Goal: Find specific page/section: Find specific page/section

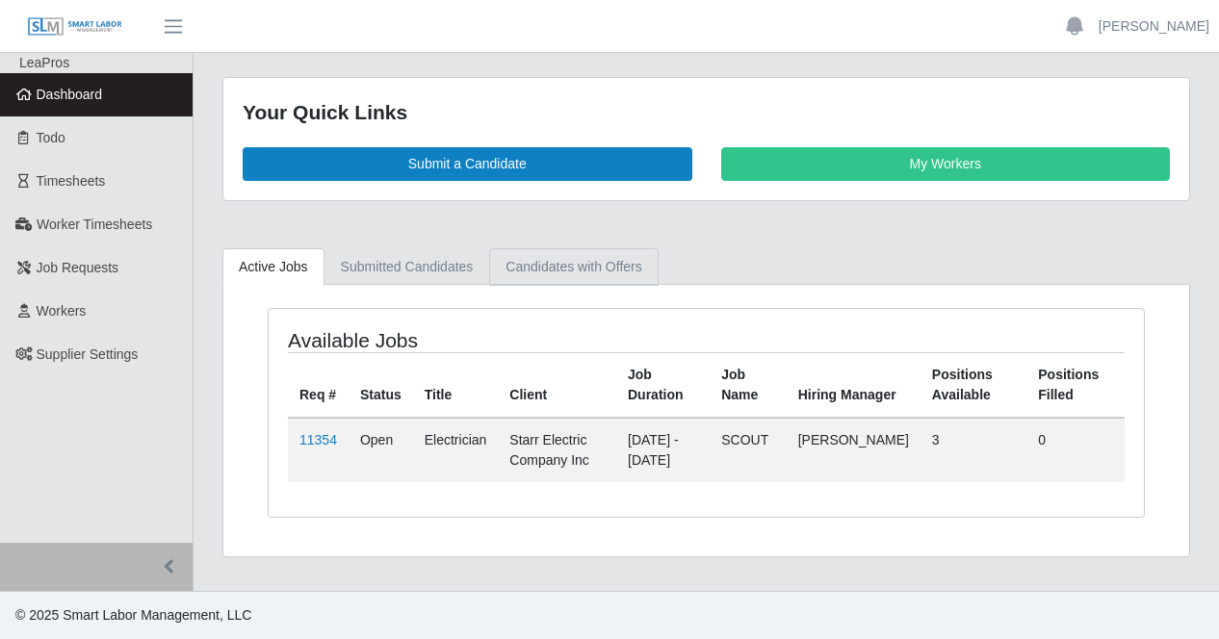
click at [567, 260] on link "Candidates with Offers" at bounding box center [573, 267] width 168 height 38
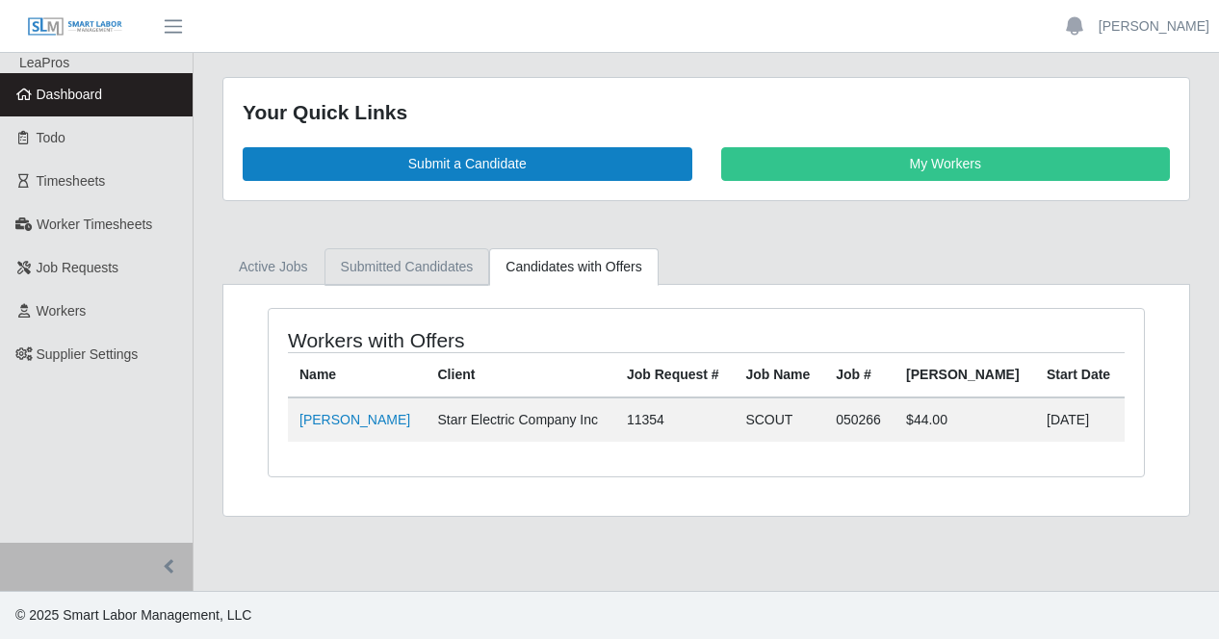
click at [397, 265] on link "Submitted Candidates" at bounding box center [407, 267] width 166 height 38
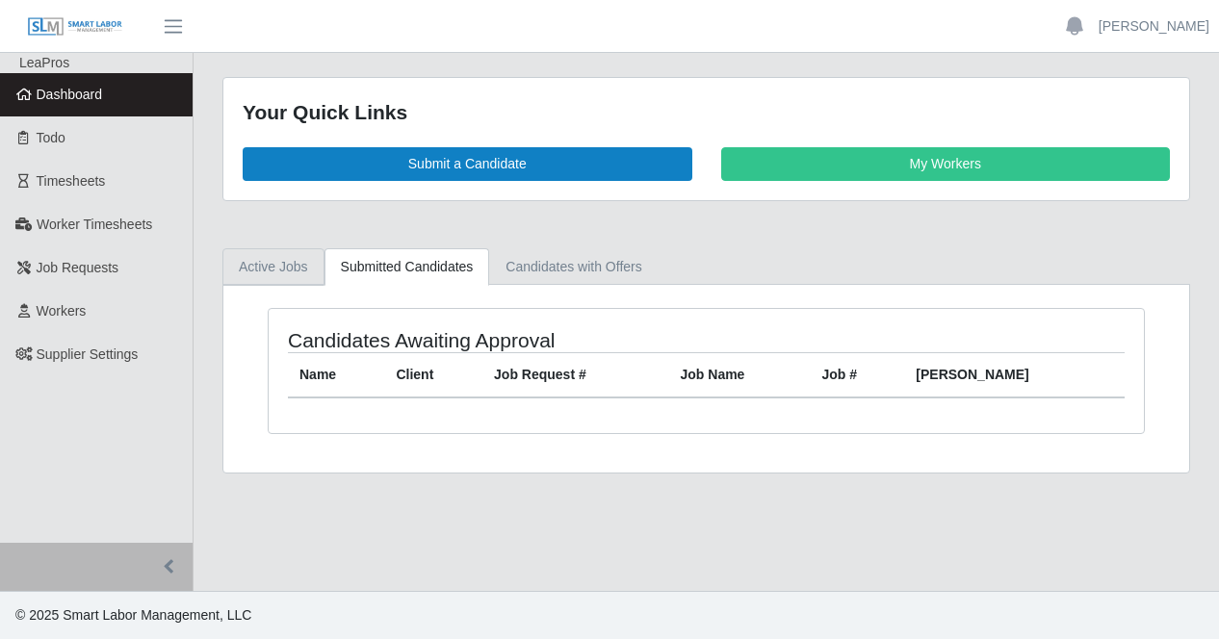
click at [228, 264] on link "Active Jobs" at bounding box center [273, 267] width 102 height 38
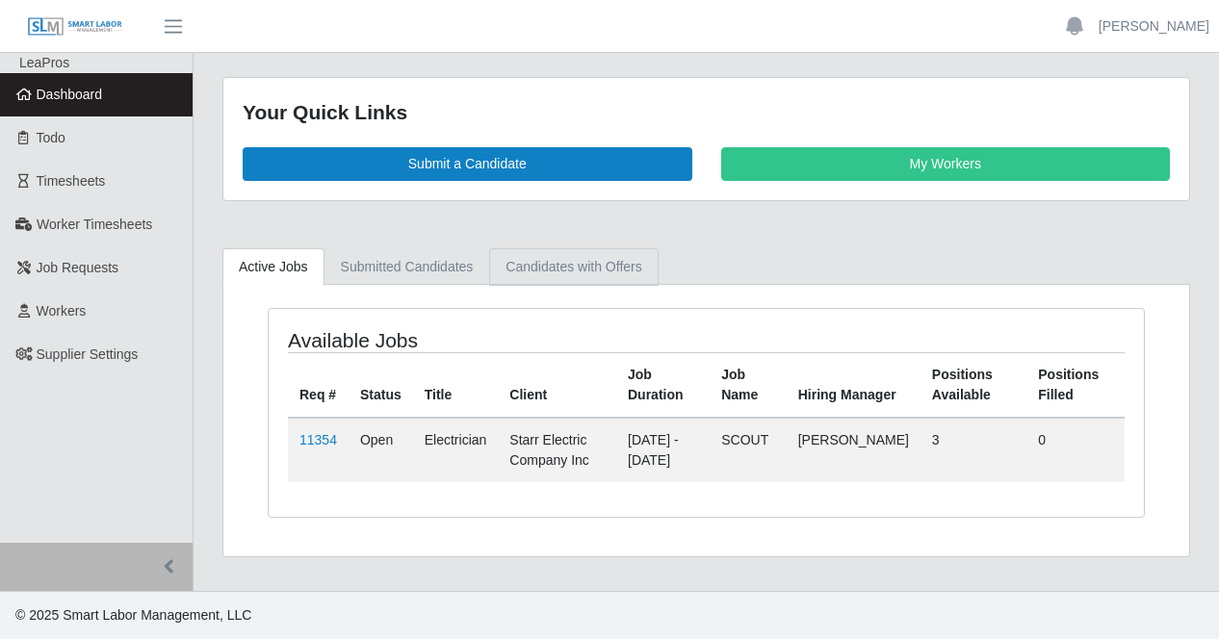
click at [643, 265] on link "Candidates with Offers" at bounding box center [573, 267] width 168 height 38
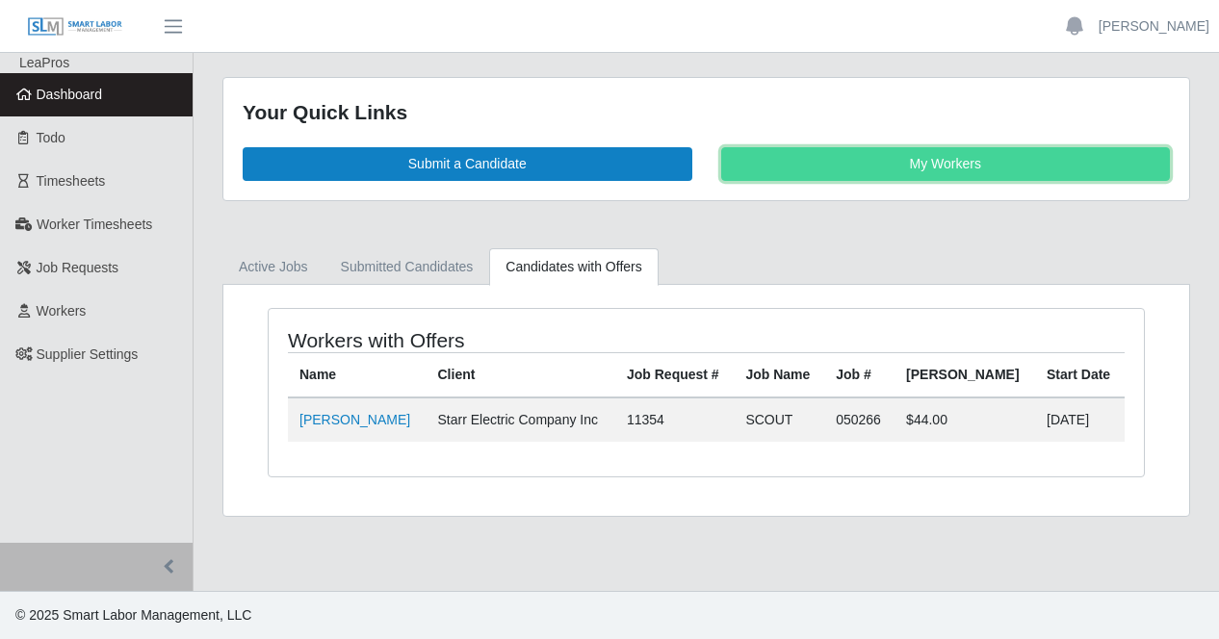
click at [818, 165] on link "My Workers" at bounding box center [946, 164] width 450 height 34
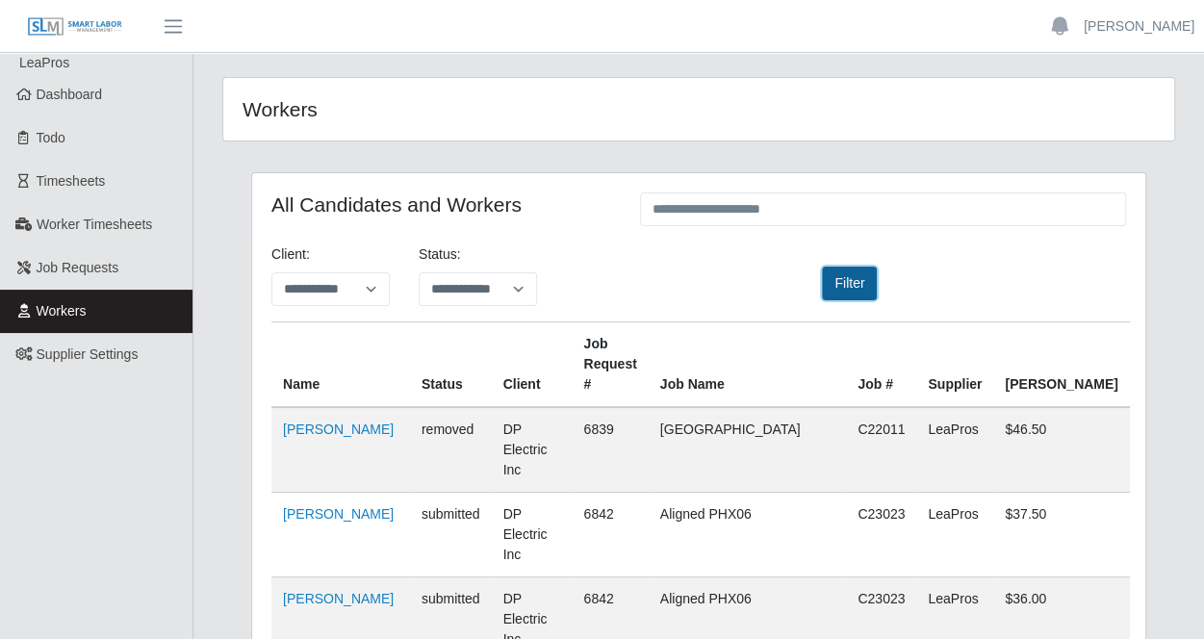
click at [829, 282] on button "Filter" at bounding box center [849, 284] width 55 height 34
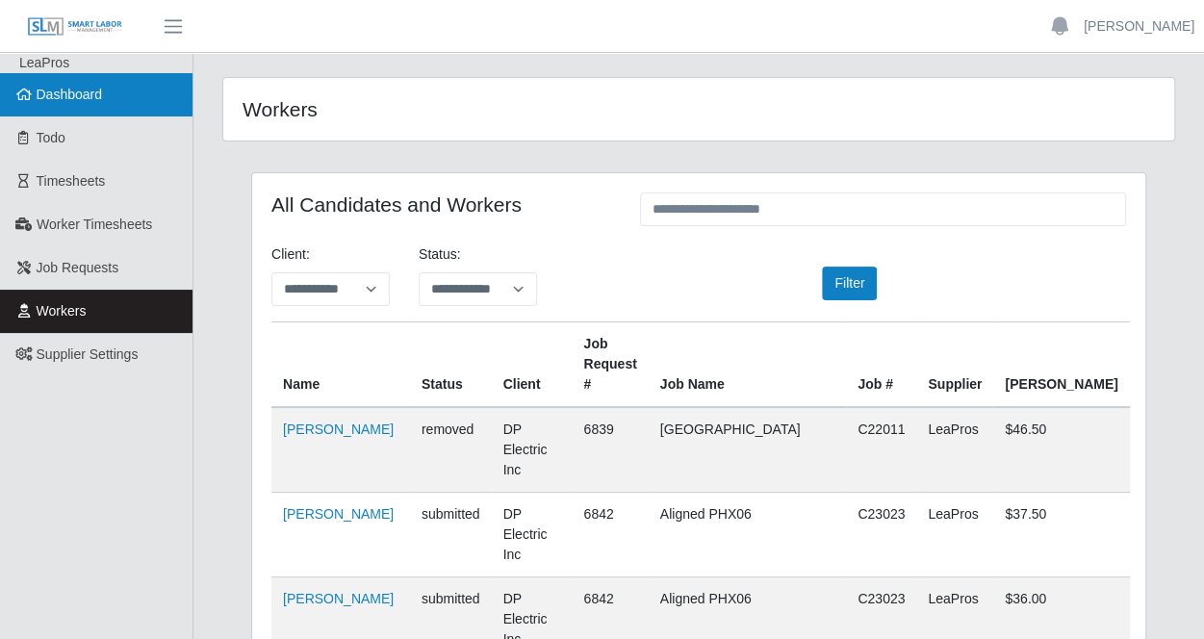
click at [71, 106] on link "Dashboard" at bounding box center [96, 94] width 193 height 43
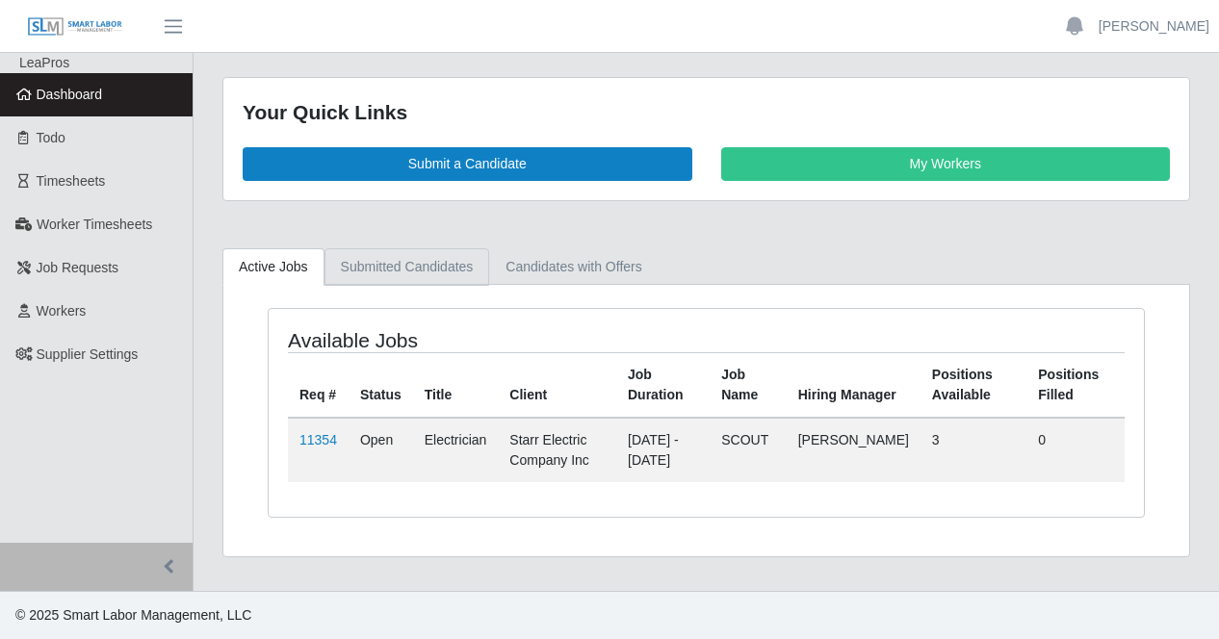
click at [400, 272] on link "Submitted Candidates" at bounding box center [407, 267] width 166 height 38
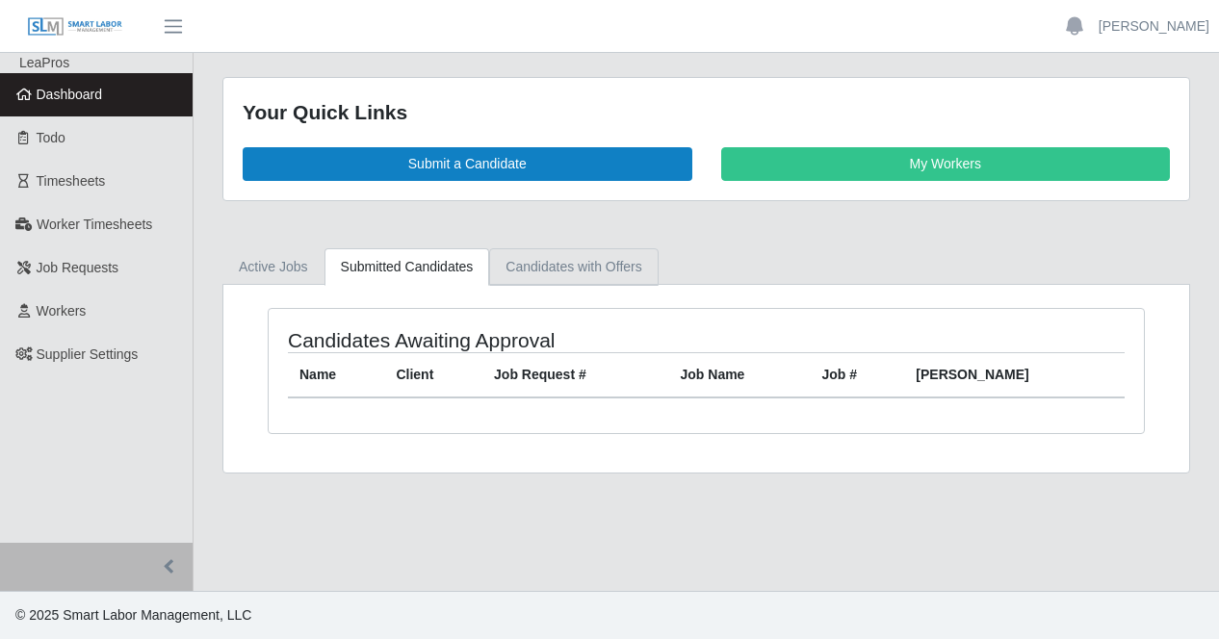
click at [583, 278] on link "Candidates with Offers" at bounding box center [573, 267] width 168 height 38
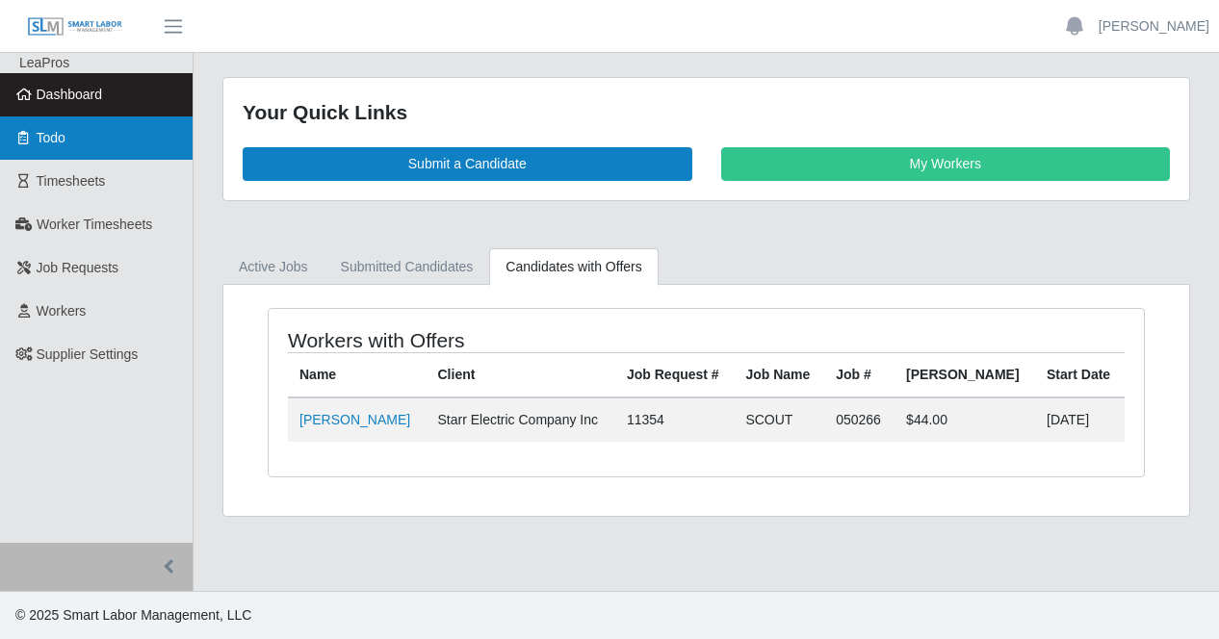
click at [106, 133] on link "Todo" at bounding box center [96, 137] width 193 height 43
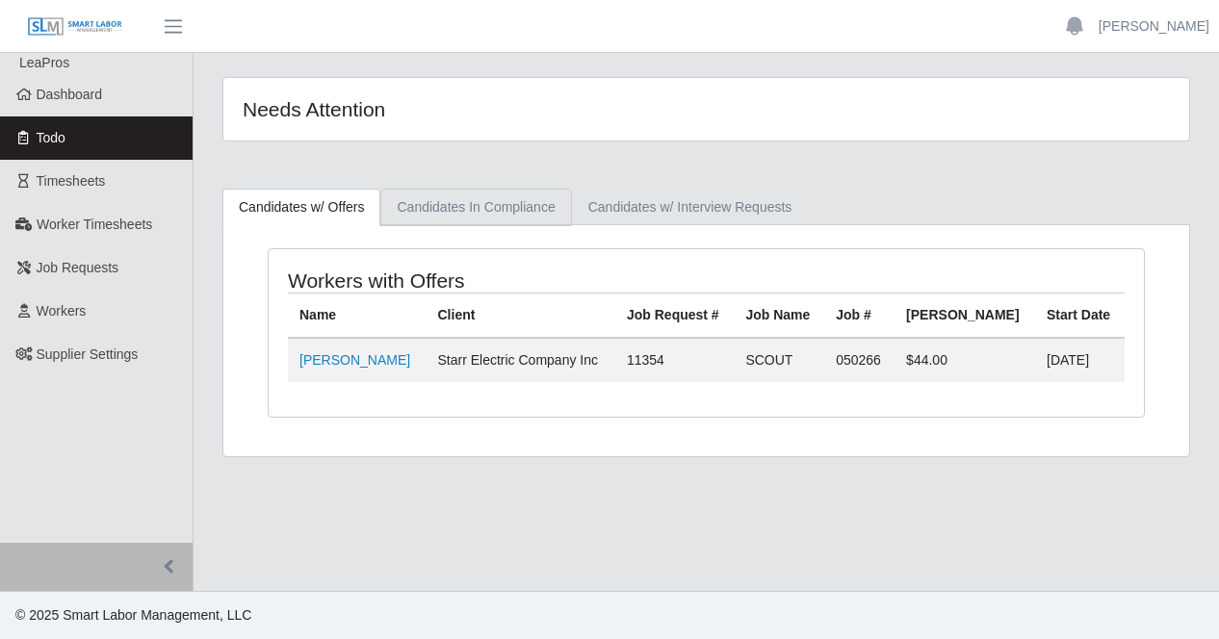
click at [481, 207] on link "Candidates In Compliance" at bounding box center [475, 208] width 191 height 38
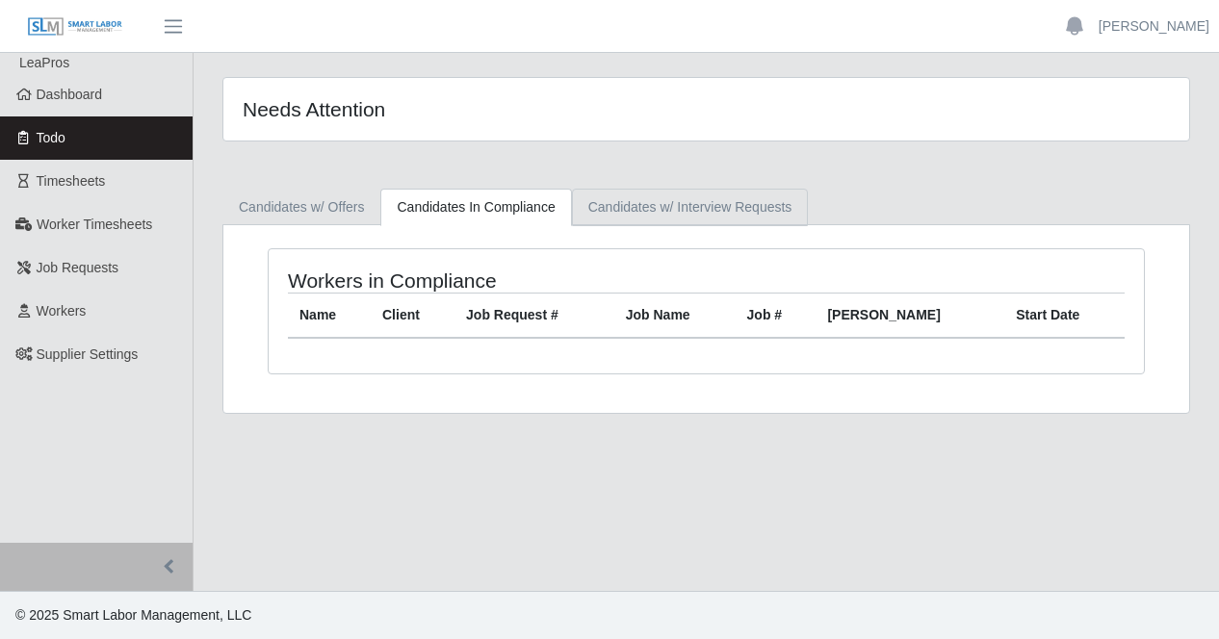
click at [635, 207] on link "Candidates w/ Interview Requests" at bounding box center [690, 208] width 237 height 38
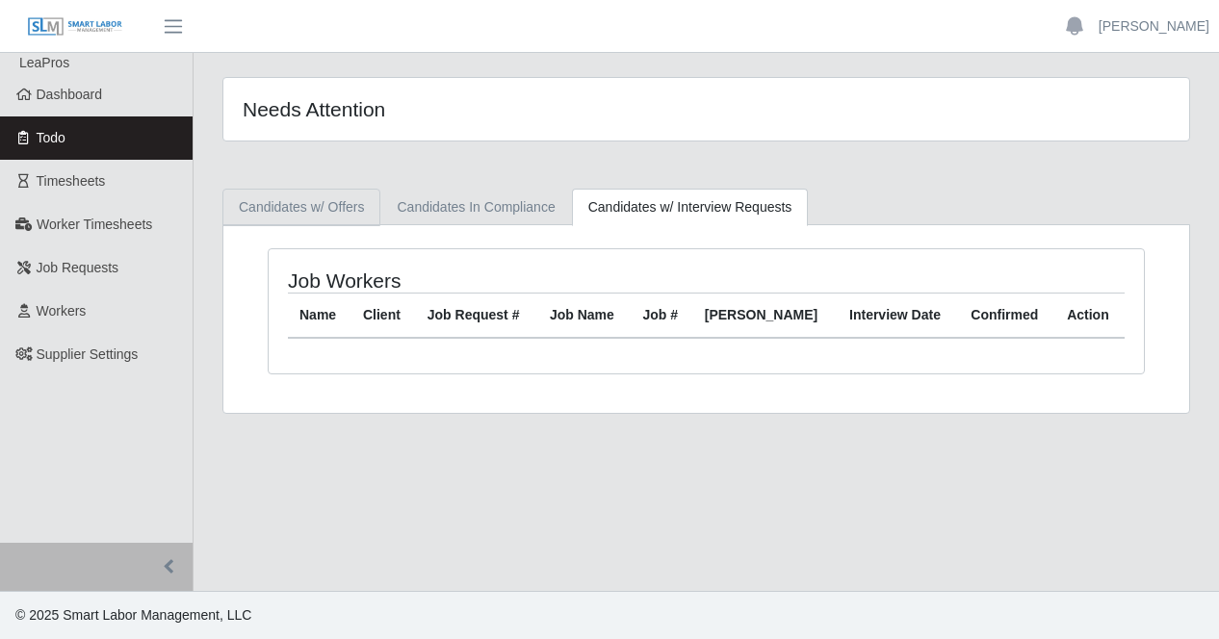
click at [318, 204] on link "Candidates w/ Offers" at bounding box center [301, 208] width 158 height 38
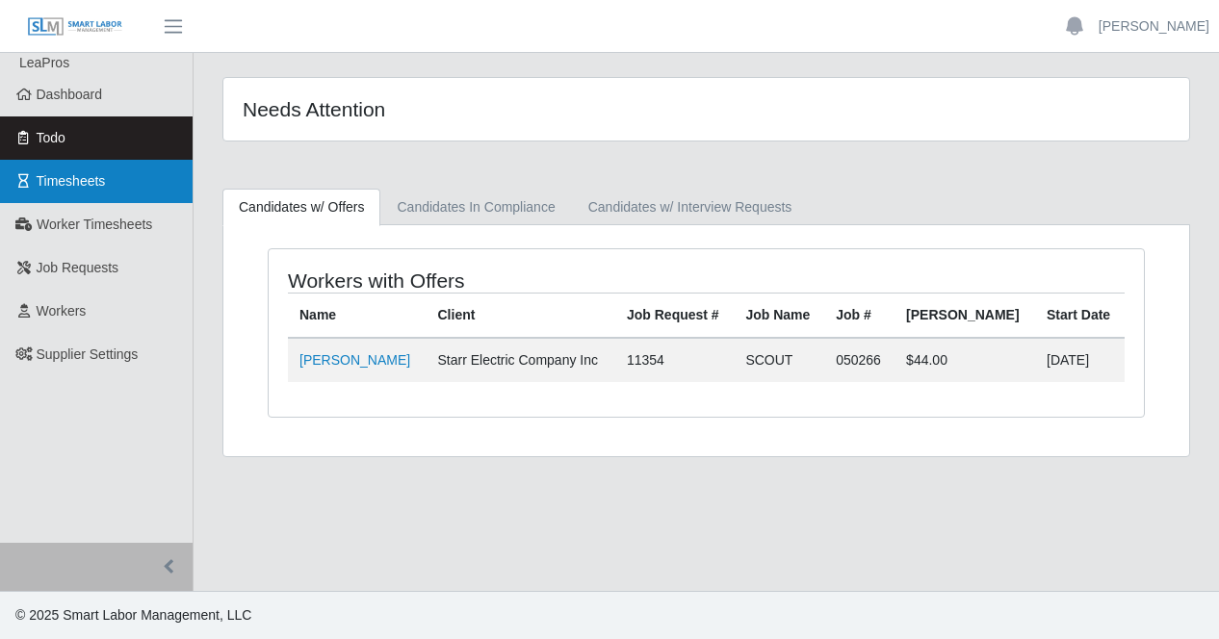
click at [74, 187] on span "Timesheets" at bounding box center [71, 180] width 69 height 15
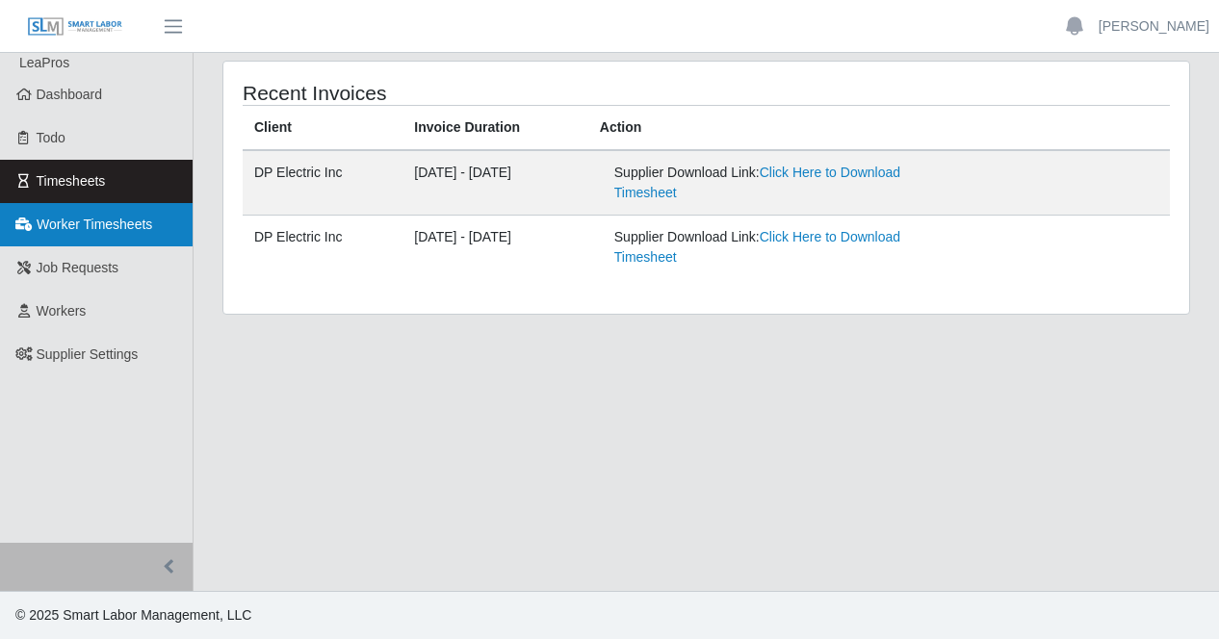
click at [81, 222] on span "Worker Timesheets" at bounding box center [95, 224] width 116 height 15
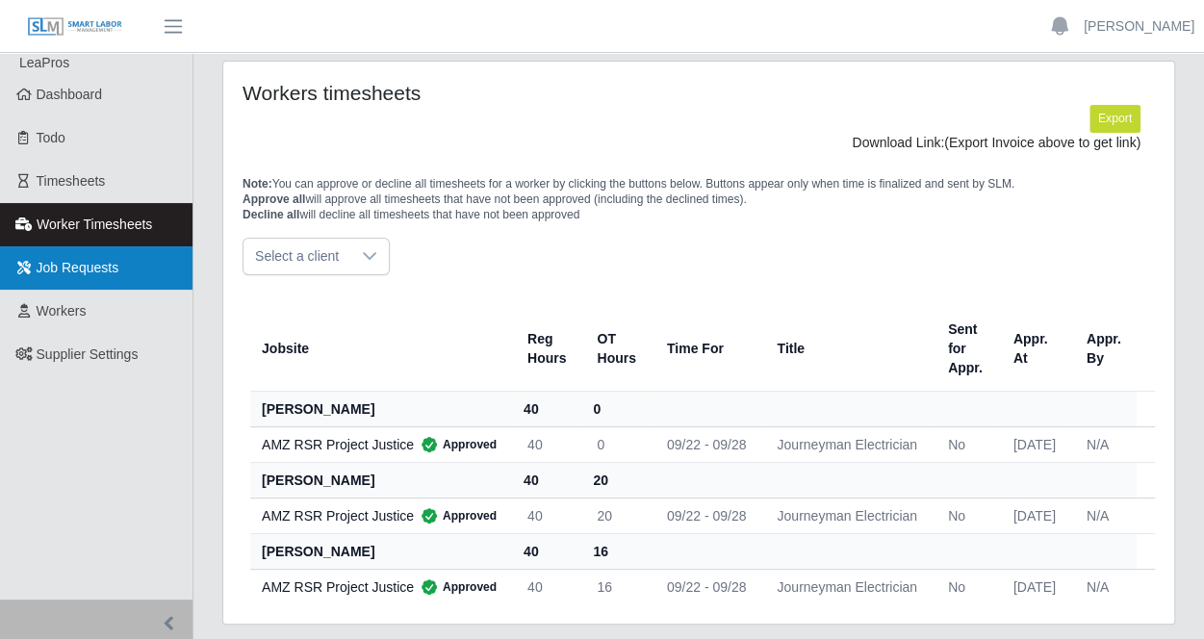
click at [82, 271] on span "Job Requests" at bounding box center [78, 267] width 83 height 15
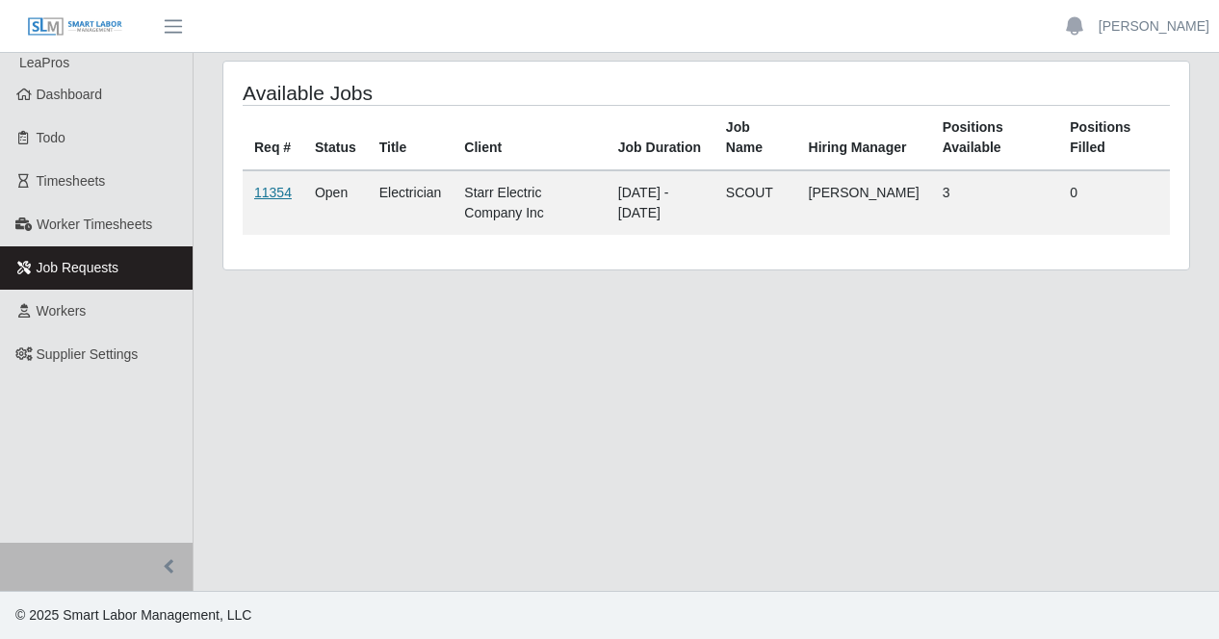
click at [283, 190] on link "11354" at bounding box center [273, 192] width 38 height 15
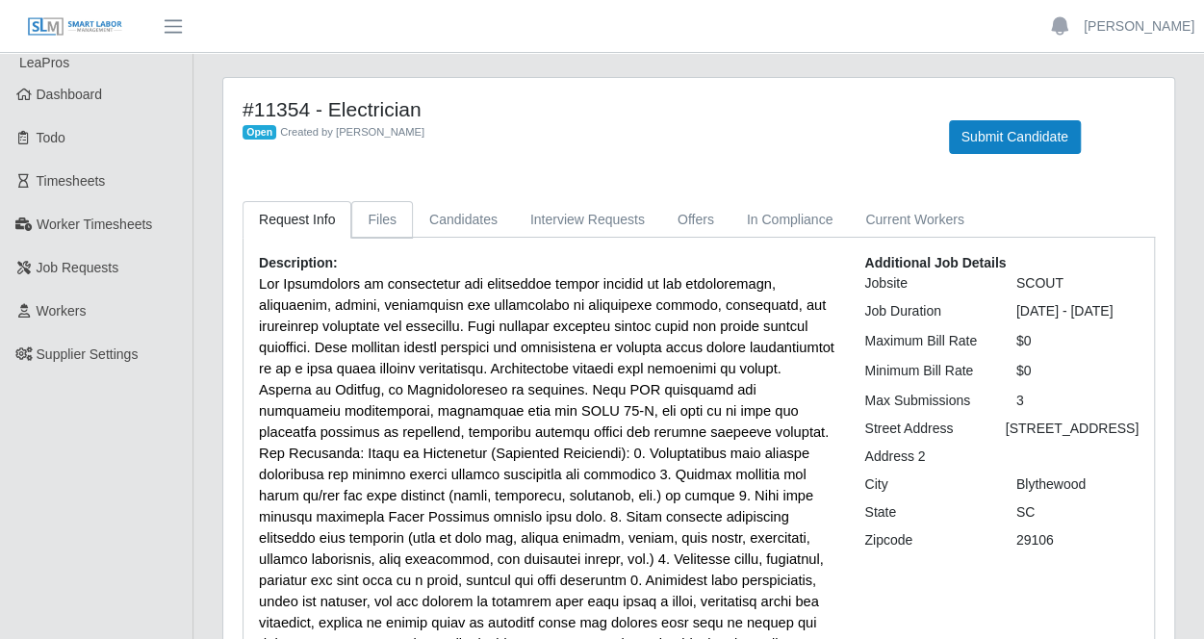
click at [384, 221] on link "Files" at bounding box center [382, 220] width 62 height 38
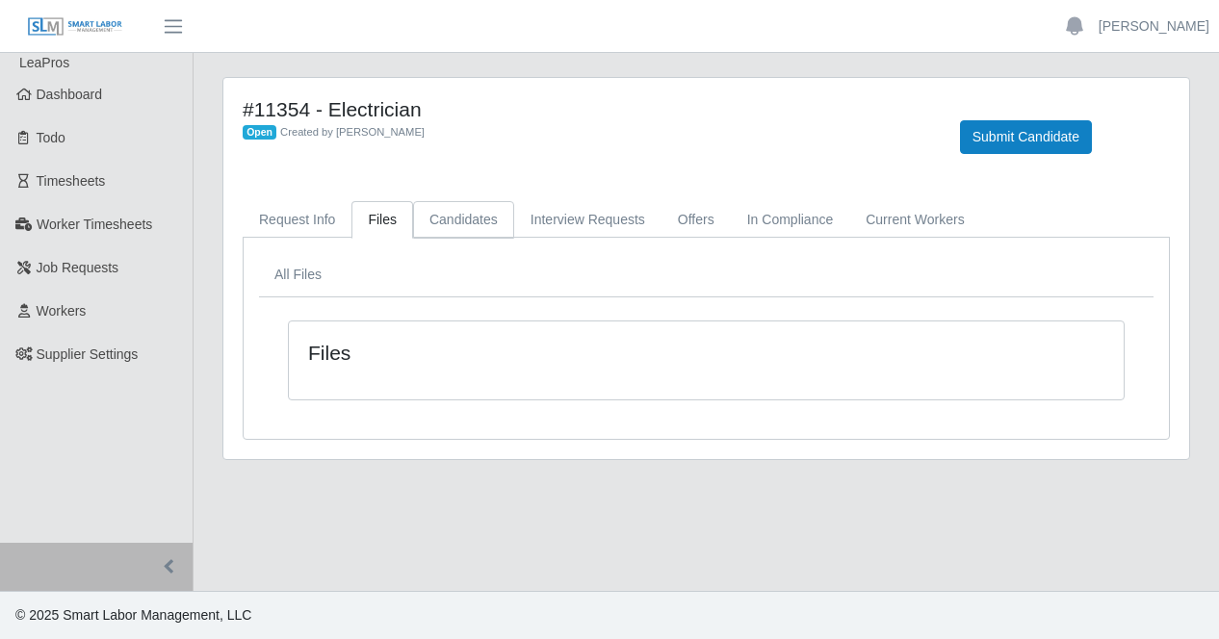
click at [456, 219] on link "Candidates" at bounding box center [463, 220] width 101 height 38
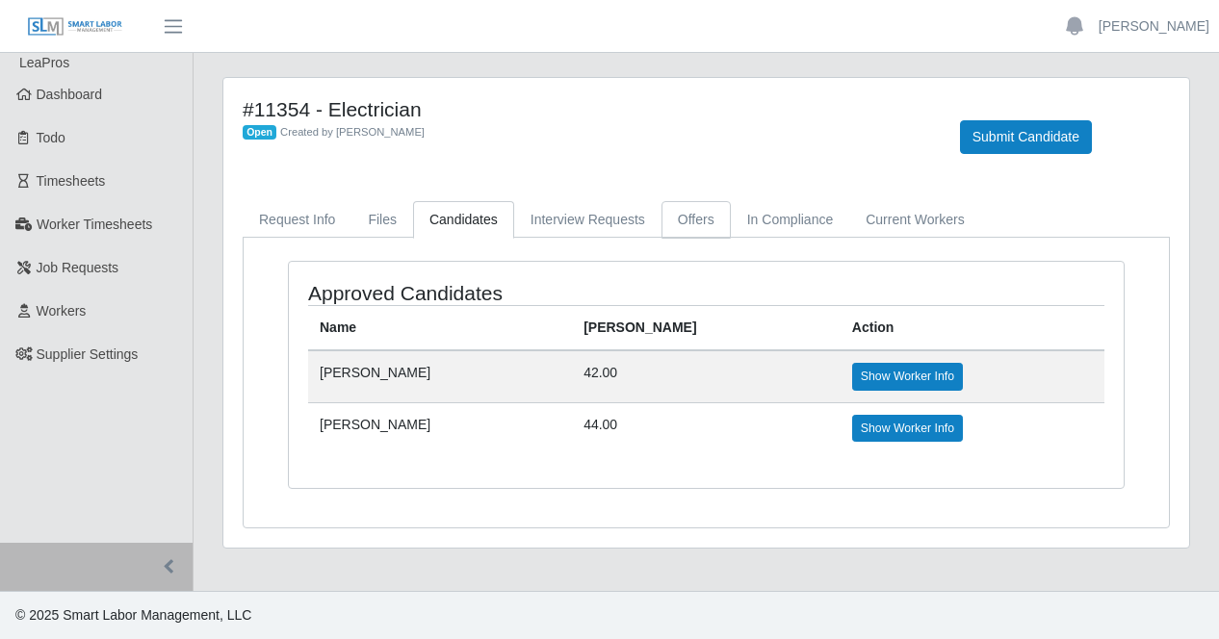
click at [690, 226] on link "Offers" at bounding box center [695, 220] width 69 height 38
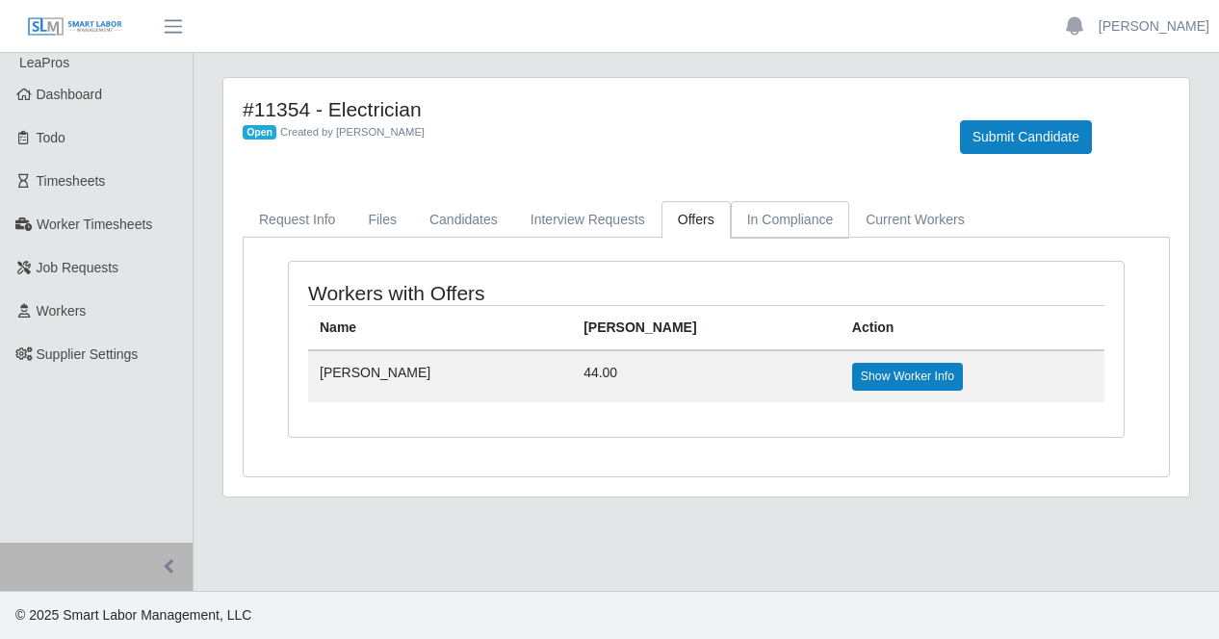
click at [745, 221] on link "In Compliance" at bounding box center [790, 220] width 119 height 38
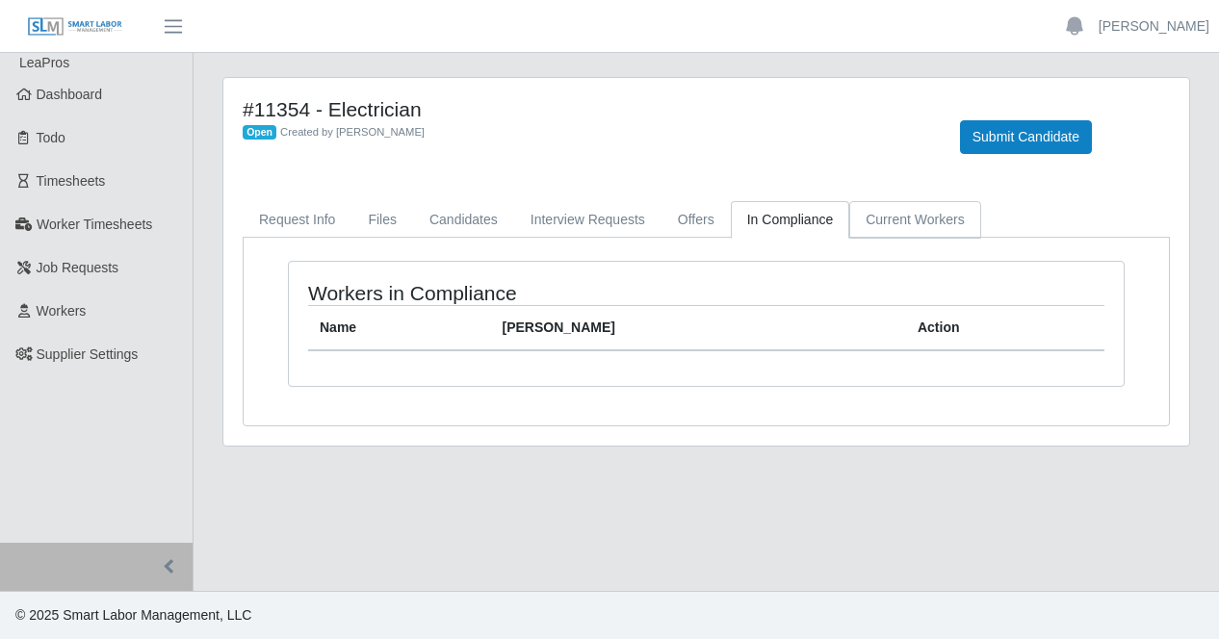
click at [874, 217] on link "Current Workers" at bounding box center [914, 220] width 131 height 38
click at [477, 232] on link "Candidates" at bounding box center [463, 220] width 101 height 38
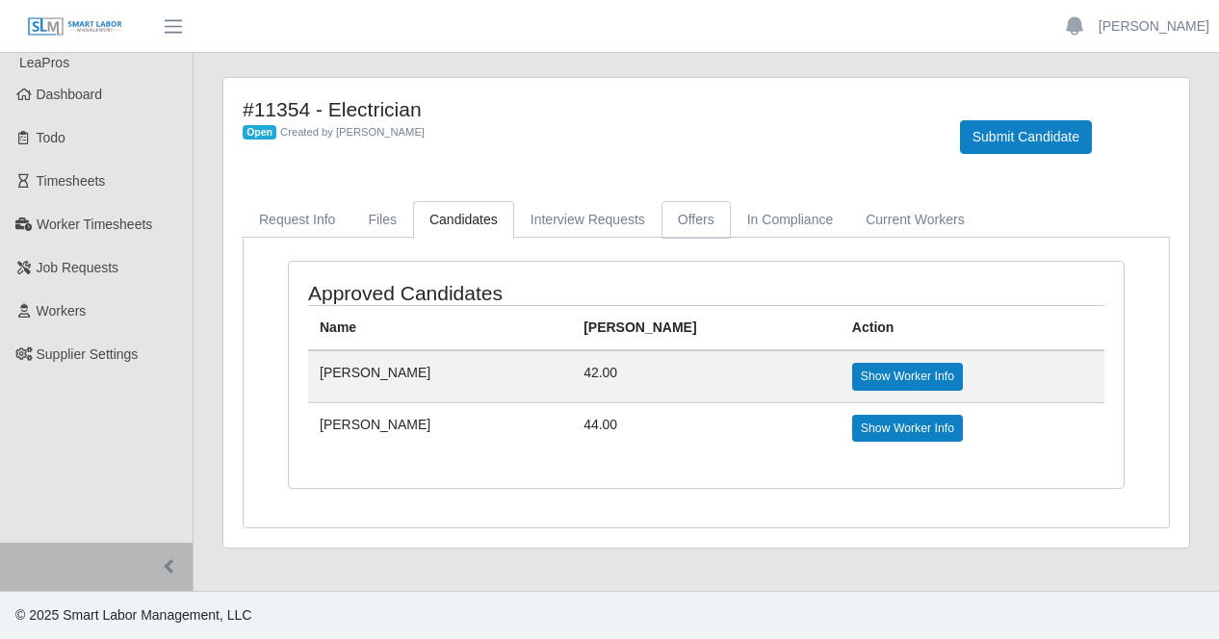
click at [663, 226] on link "Offers" at bounding box center [695, 220] width 69 height 38
